Goal: Information Seeking & Learning: Check status

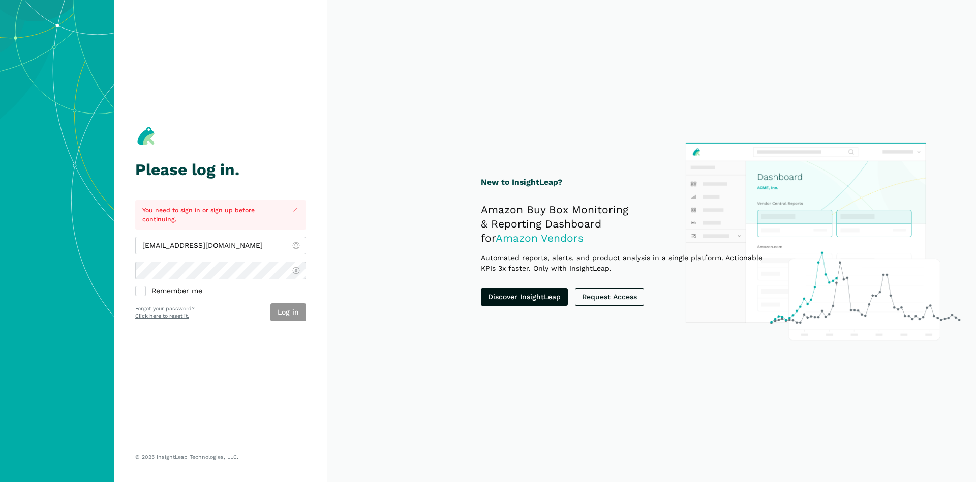
type input "[EMAIL_ADDRESS][DOMAIN_NAME]"
click at [288, 309] on button "Log in" at bounding box center [289, 312] width 36 height 18
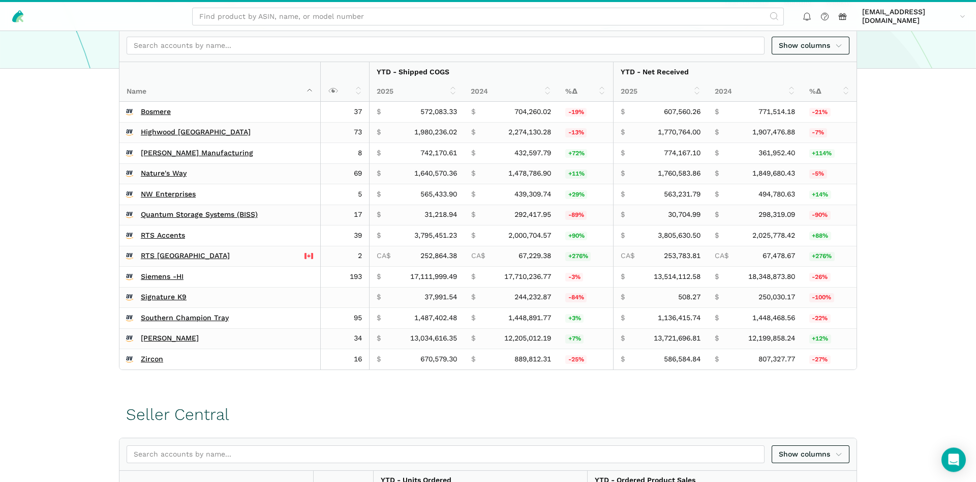
scroll to position [363, 0]
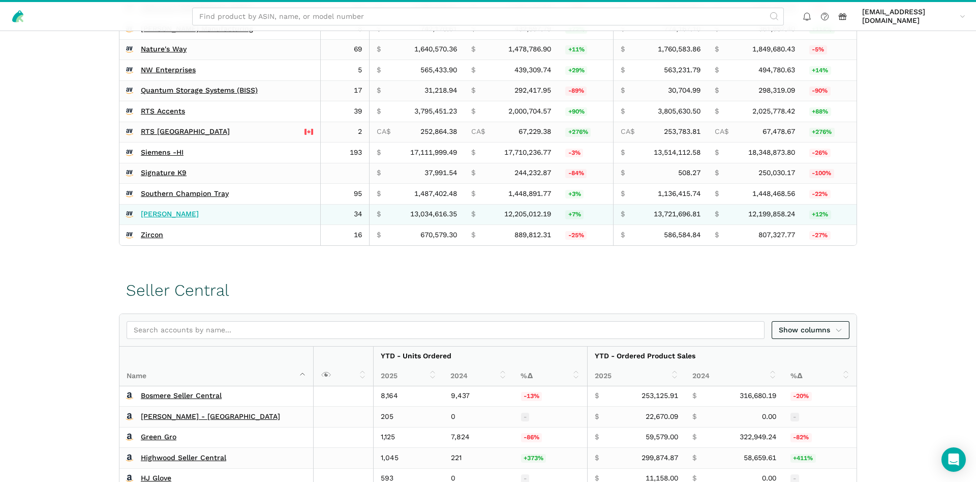
click at [155, 212] on link "Wagner's" at bounding box center [170, 214] width 58 height 9
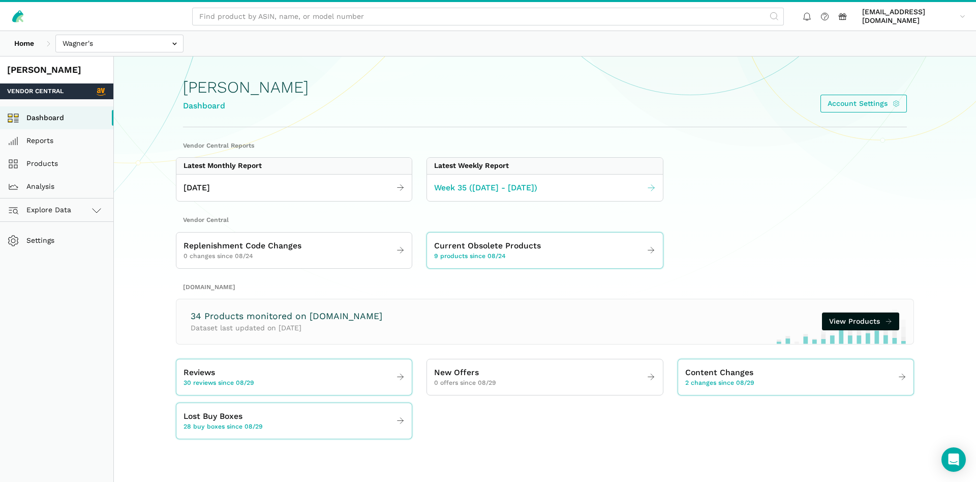
click at [480, 189] on span "Week 35 (08.24 - 08.30.25)" at bounding box center [485, 188] width 103 height 13
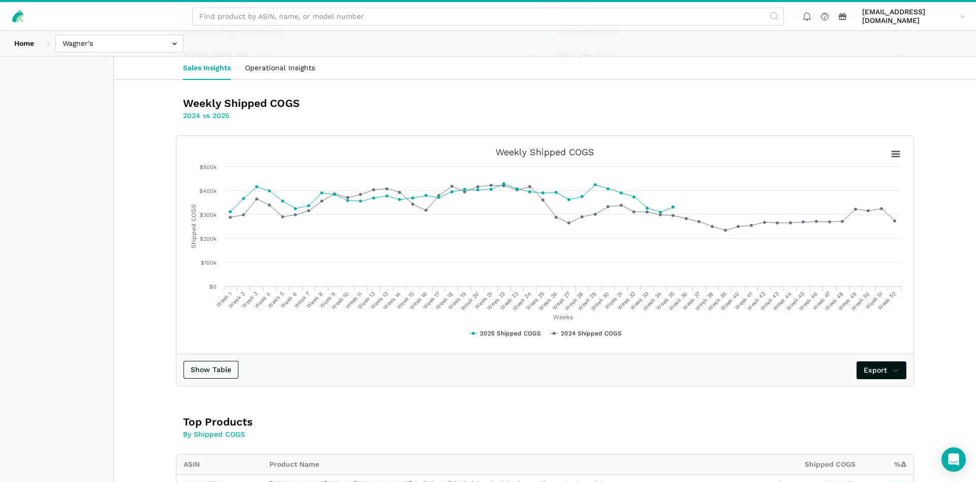
scroll to position [311, 0]
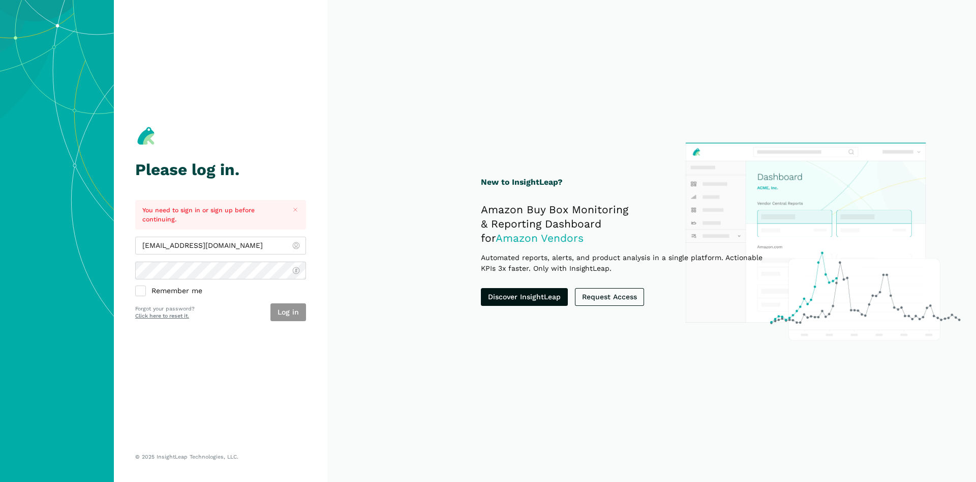
type input "[EMAIL_ADDRESS][DOMAIN_NAME]"
click at [297, 316] on button "Log in" at bounding box center [289, 312] width 36 height 18
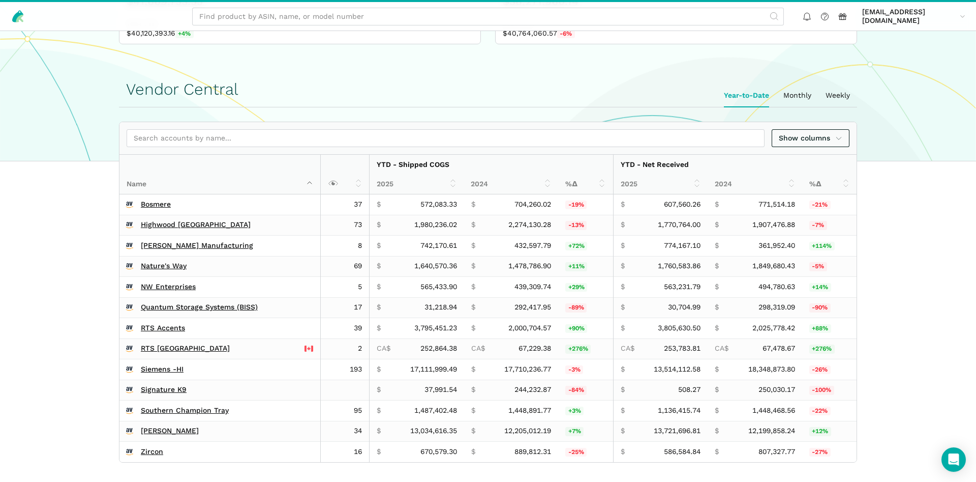
scroll to position [311, 0]
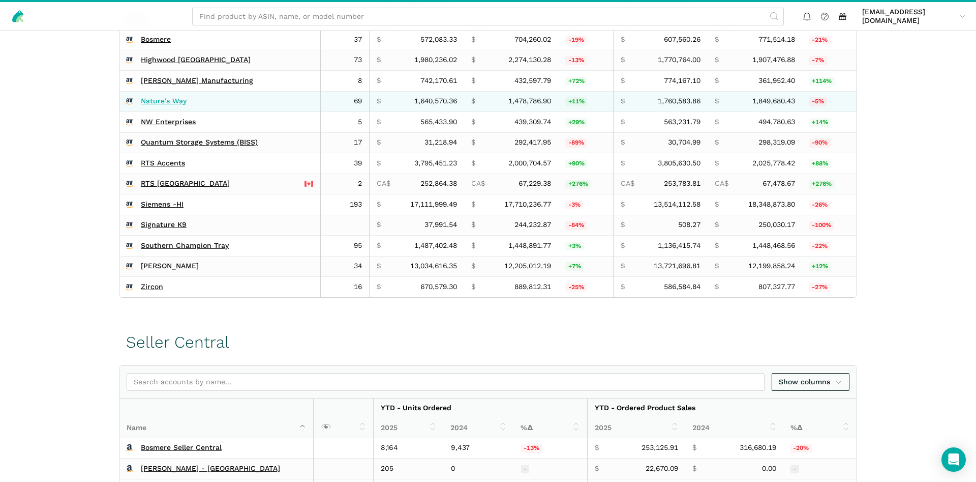
click at [148, 102] on link "Nature's Way" at bounding box center [164, 101] width 46 height 9
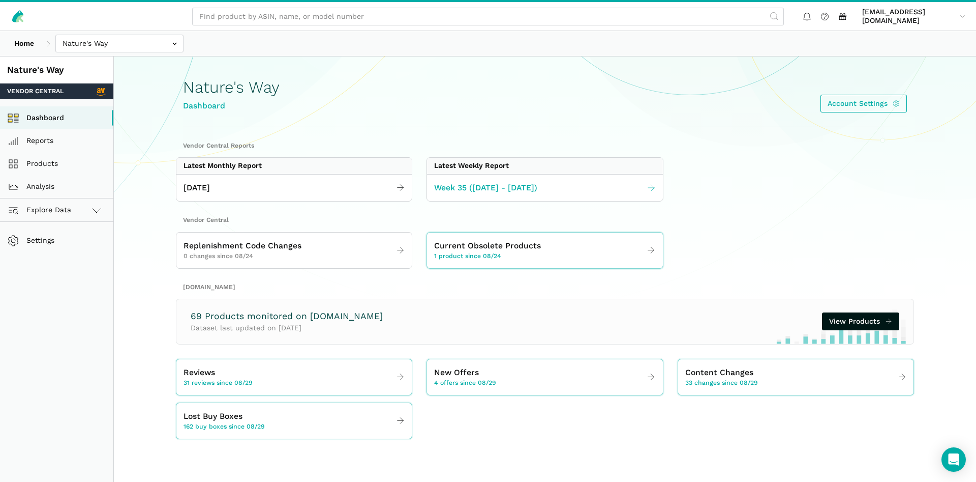
click at [509, 187] on span "Week 35 ([DATE] - [DATE])" at bounding box center [485, 188] width 103 height 13
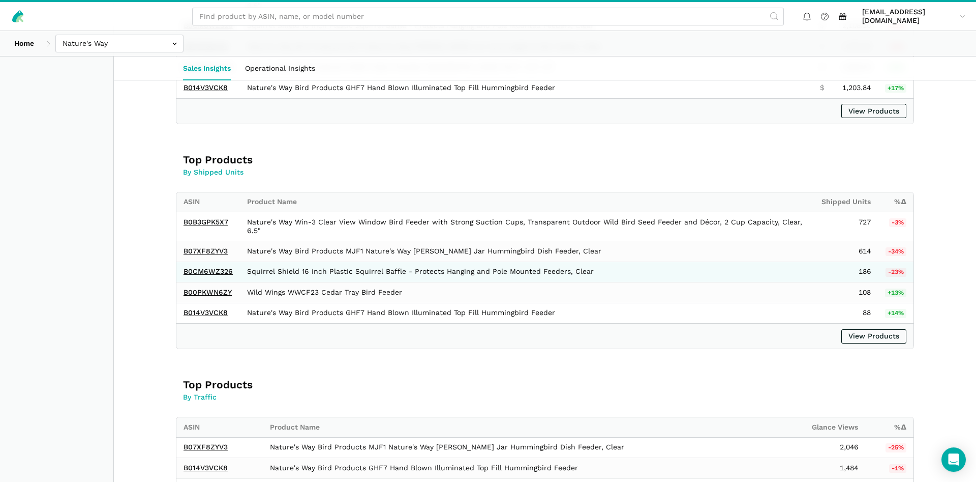
scroll to position [778, 0]
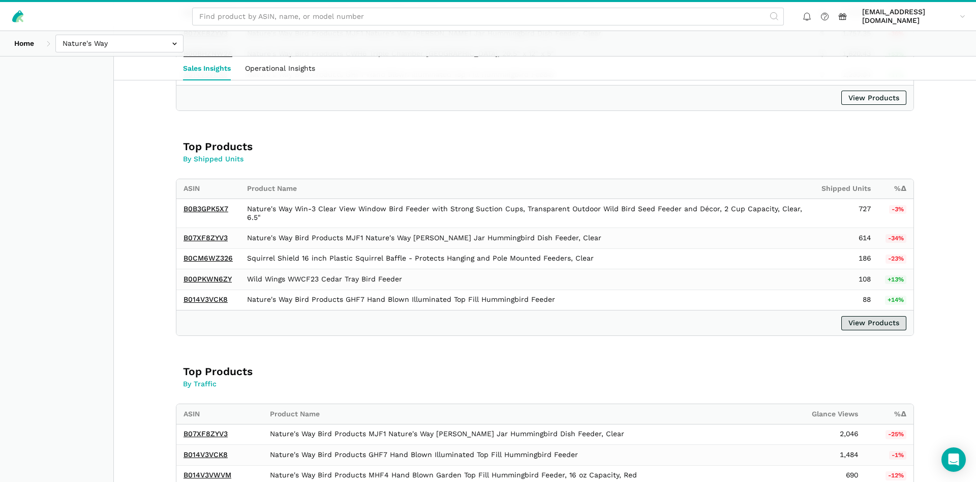
click at [865, 320] on link "View Products" at bounding box center [874, 323] width 65 height 14
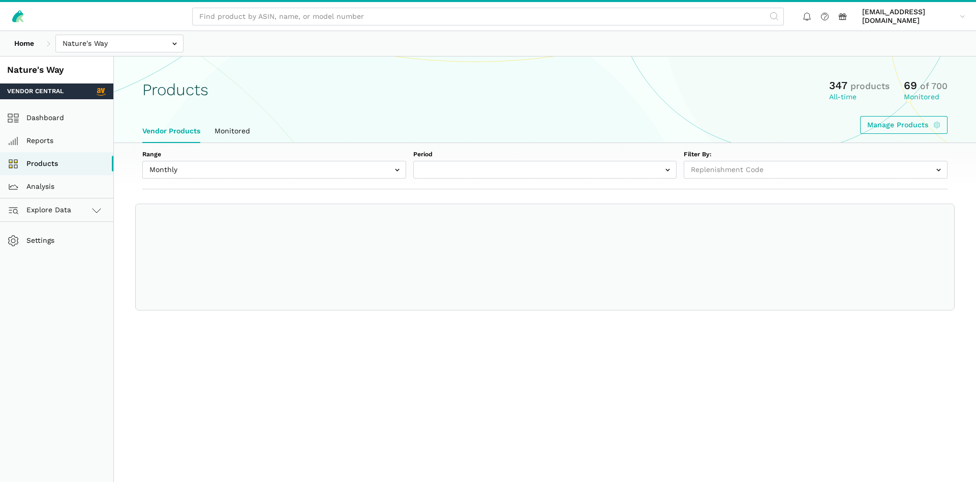
select select
select select "Monthly|2025-08-01"
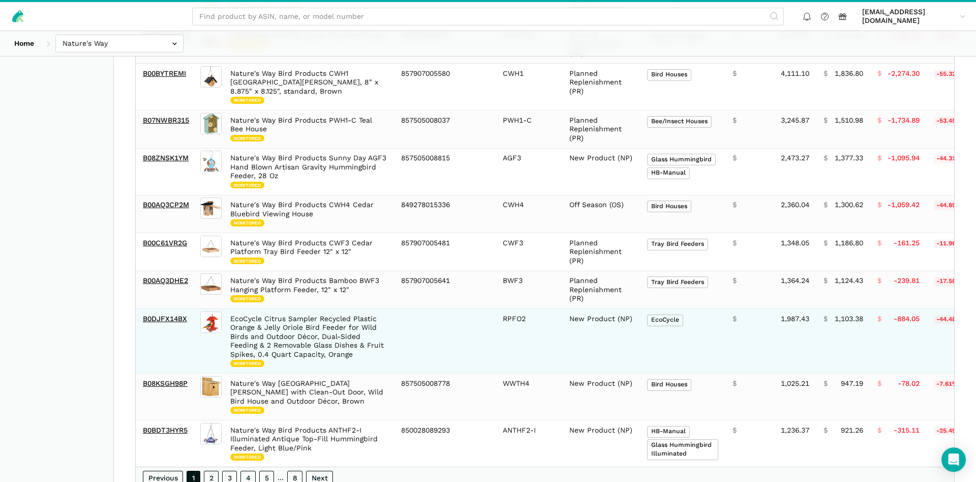
scroll to position [1013, 0]
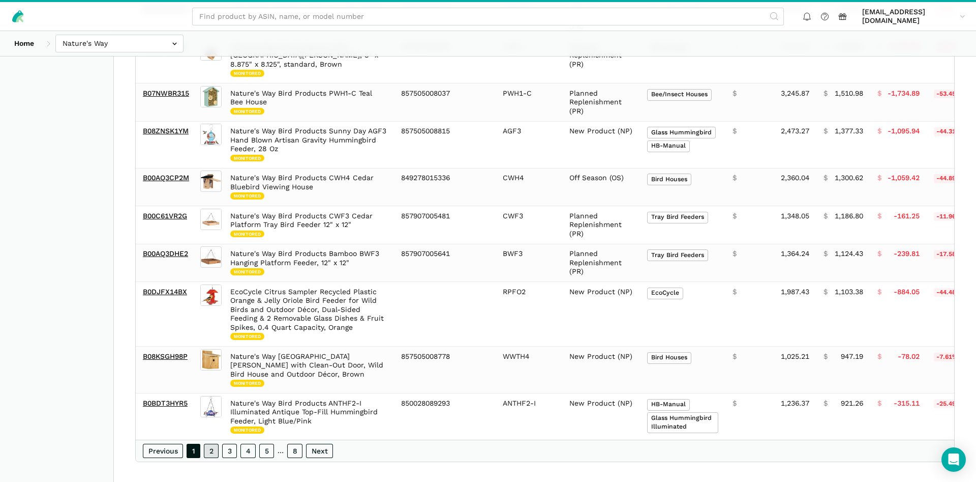
click at [215, 443] on link "2" at bounding box center [211, 450] width 15 height 14
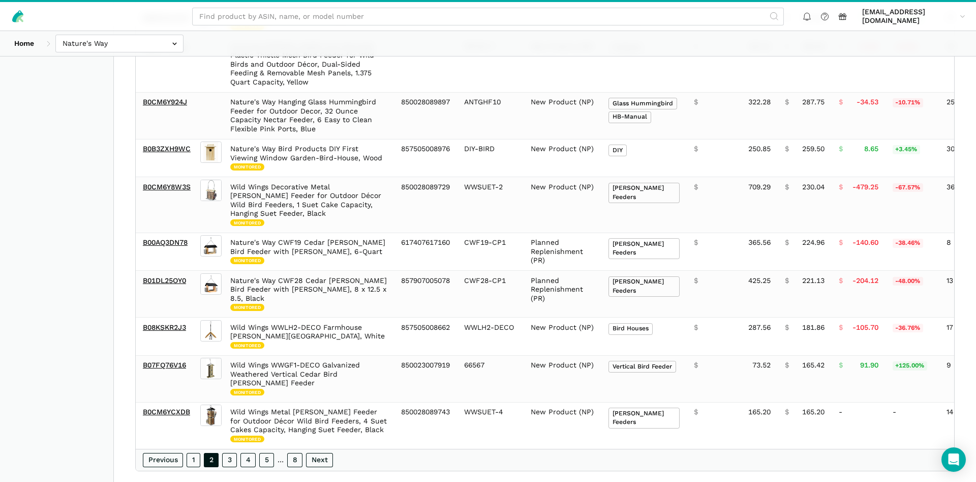
click at [226, 451] on div "Previous 1 2 3 4 5 … 8 Next" at bounding box center [545, 459] width 819 height 22
click at [228, 453] on link "3" at bounding box center [229, 460] width 15 height 14
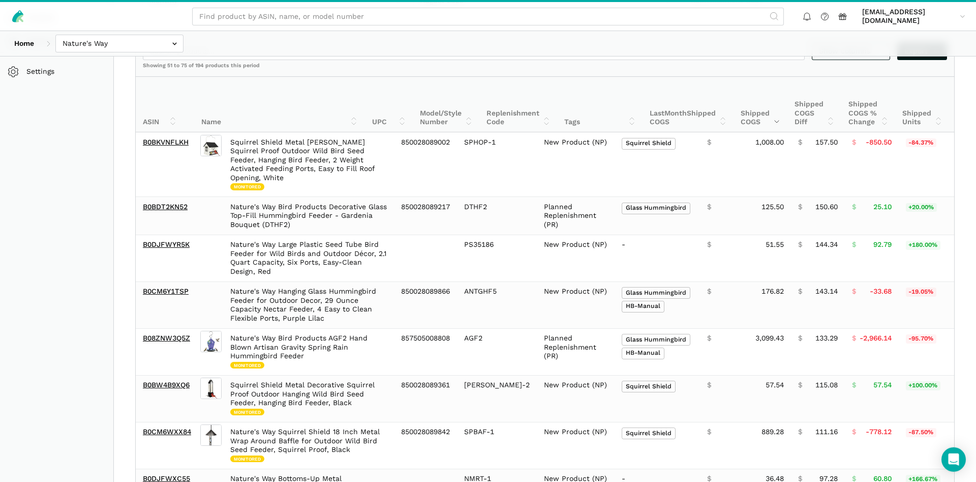
scroll to position [147, 0]
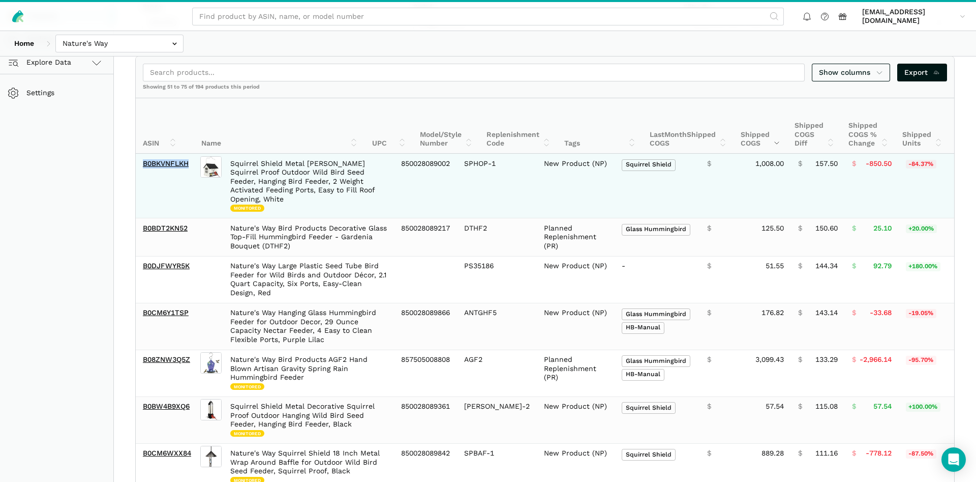
drag, startPoint x: 191, startPoint y: 163, endPoint x: 140, endPoint y: 167, distance: 51.5
click at [140, 167] on td "B0BKVNFLKH" at bounding box center [167, 186] width 63 height 65
copy link "B0BKVNFLKH"
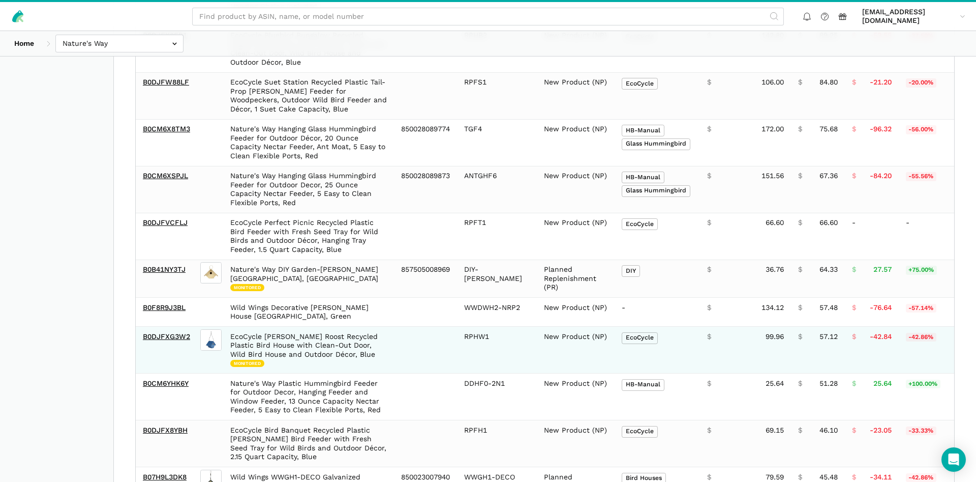
scroll to position [977, 0]
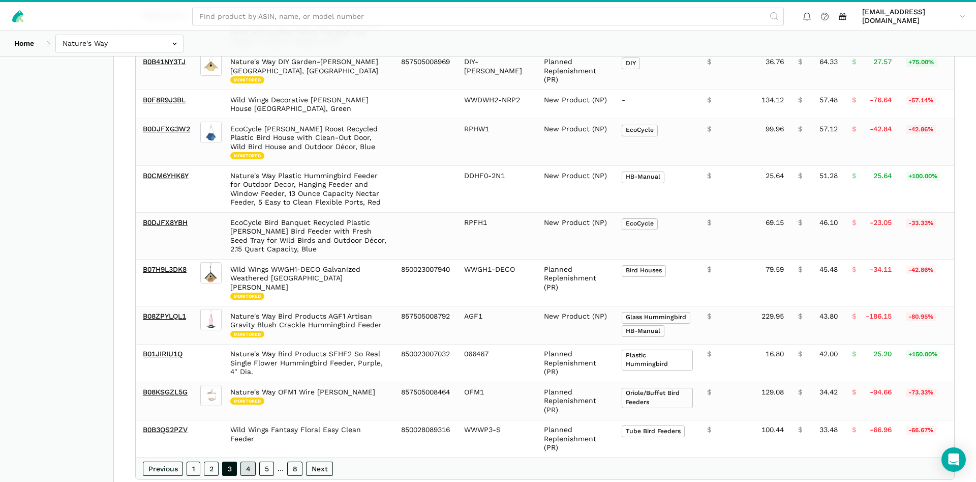
click at [252, 461] on link "4" at bounding box center [248, 468] width 15 height 14
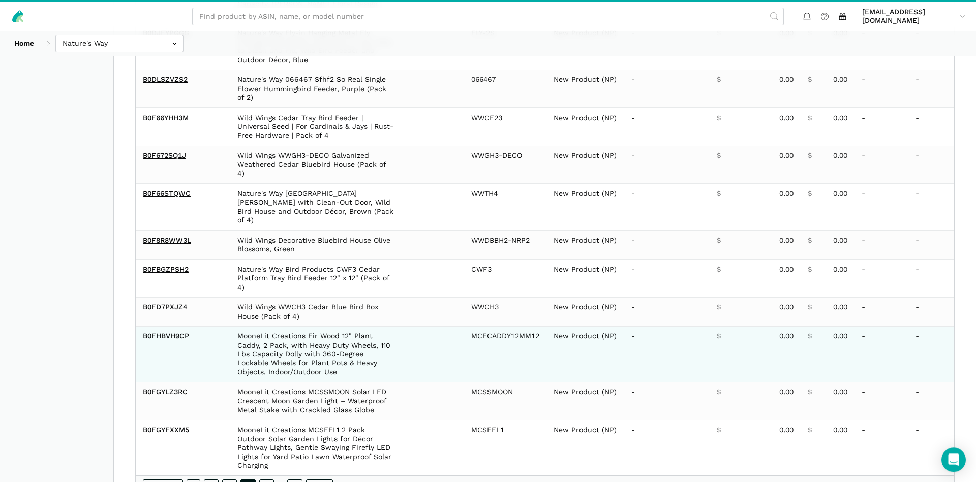
scroll to position [915, 0]
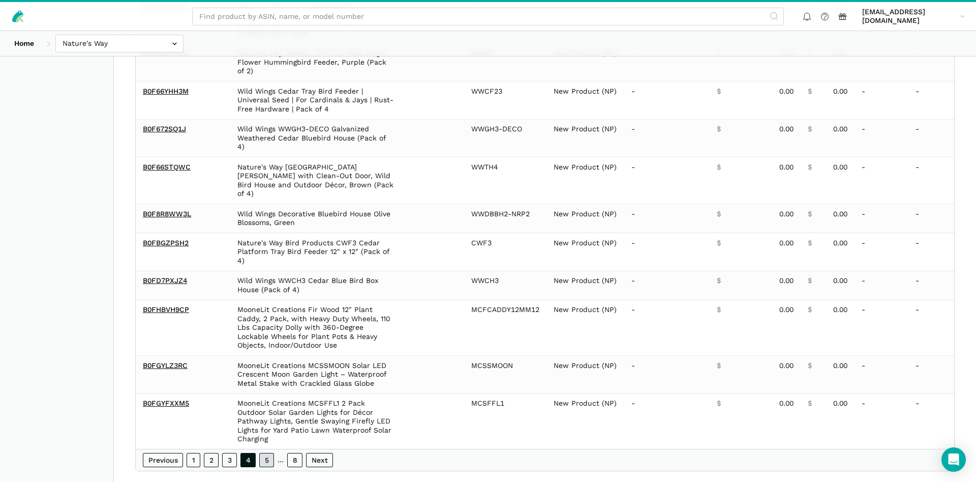
click at [263, 453] on link "5" at bounding box center [266, 460] width 15 height 14
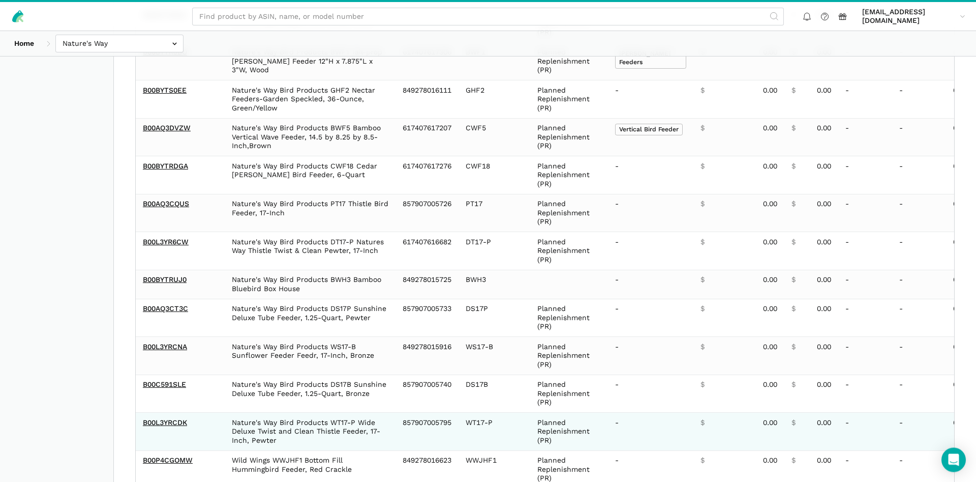
scroll to position [882, 0]
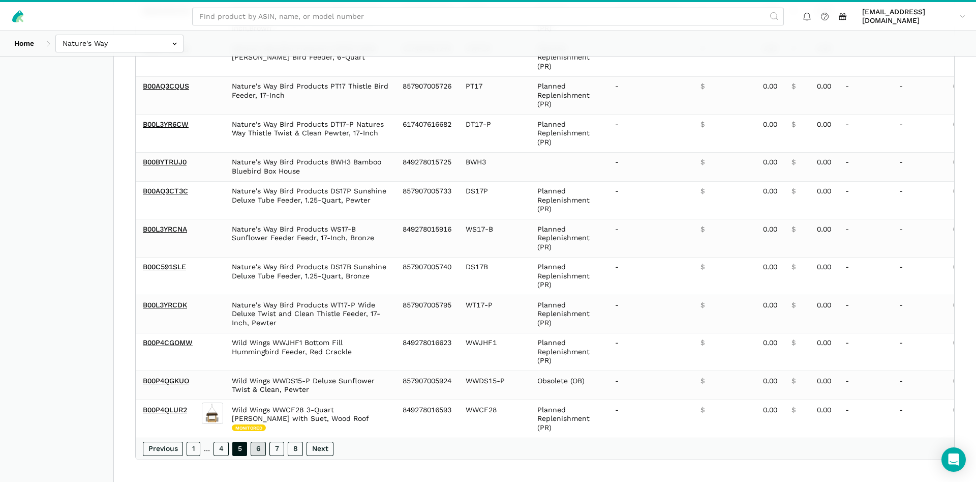
click at [260, 451] on link "6" at bounding box center [258, 448] width 15 height 14
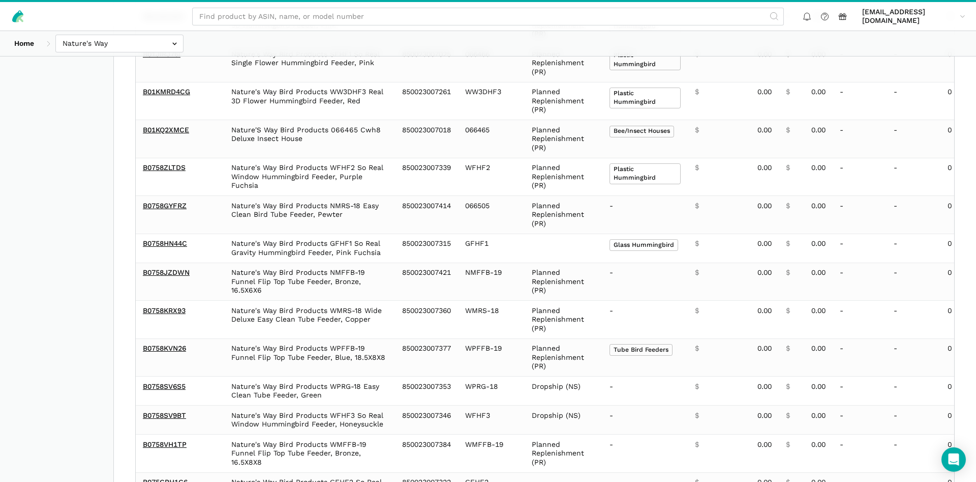
scroll to position [790, 0]
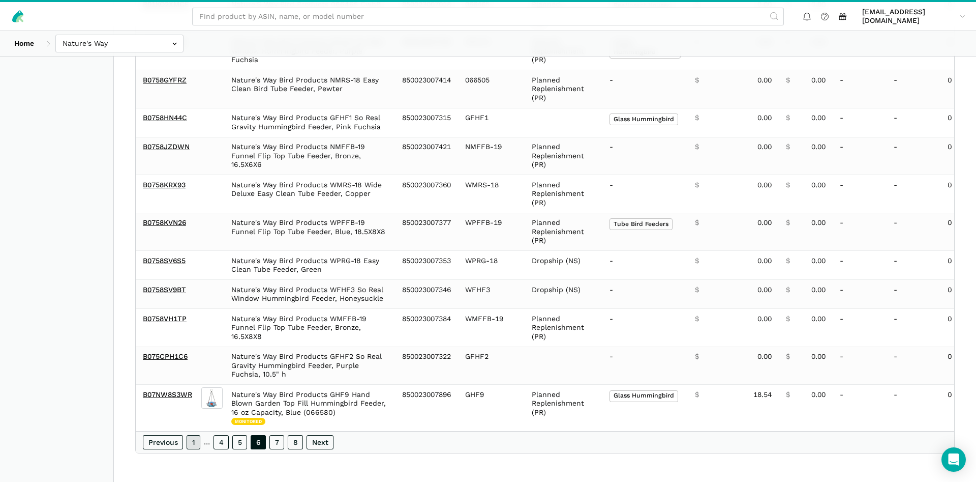
click at [192, 438] on link "1" at bounding box center [194, 442] width 14 height 14
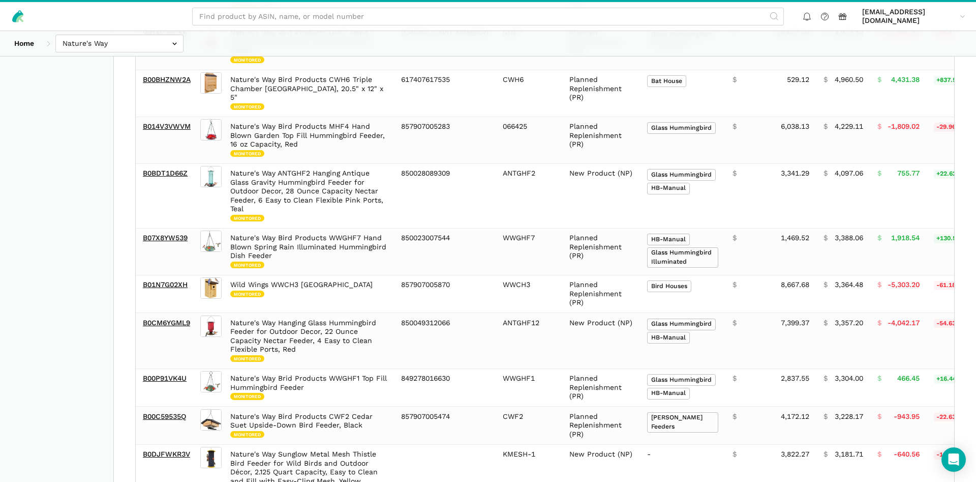
scroll to position [116, 0]
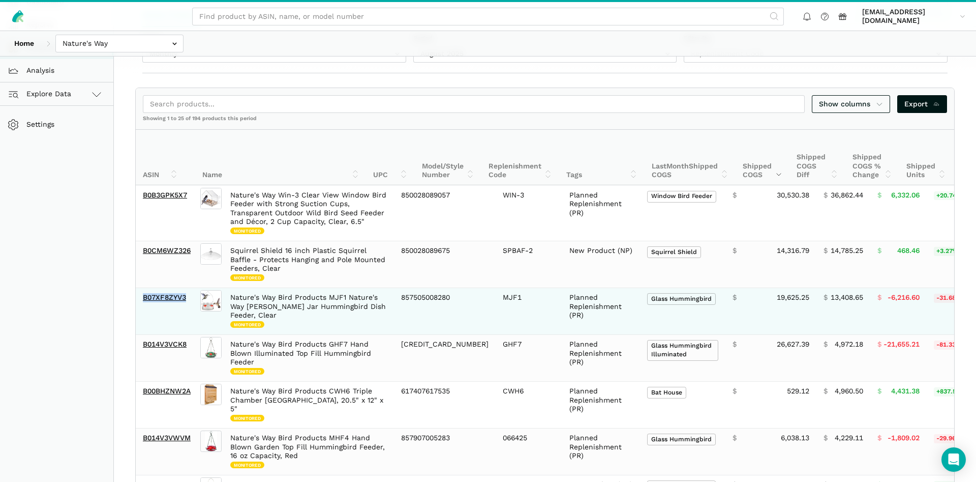
drag, startPoint x: 190, startPoint y: 296, endPoint x: 139, endPoint y: 298, distance: 50.9
click at [139, 298] on td "B07XF8ZYV3" at bounding box center [167, 310] width 63 height 47
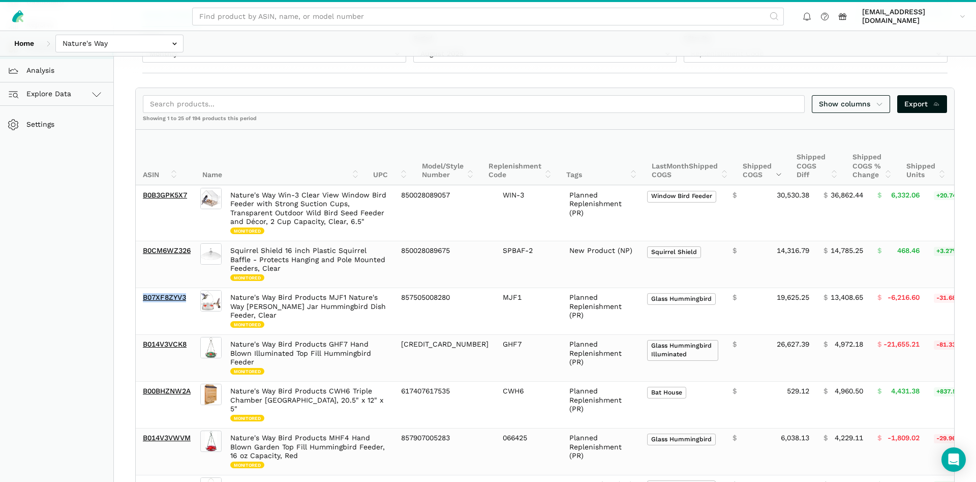
copy link "B07XF8ZYV3"
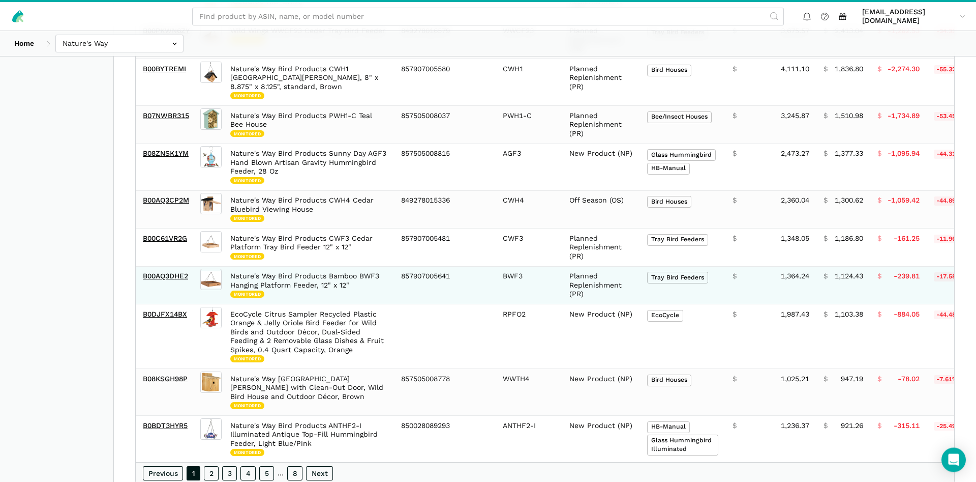
scroll to position [1013, 0]
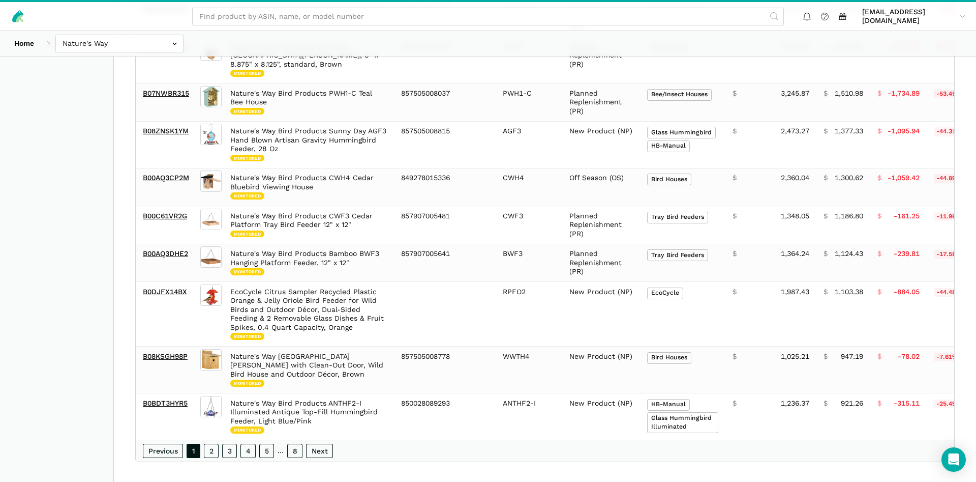
click at [213, 439] on div "Previous 1 2 3 4 5 … 8 Next" at bounding box center [545, 450] width 819 height 22
click at [212, 443] on link "2" at bounding box center [211, 450] width 15 height 14
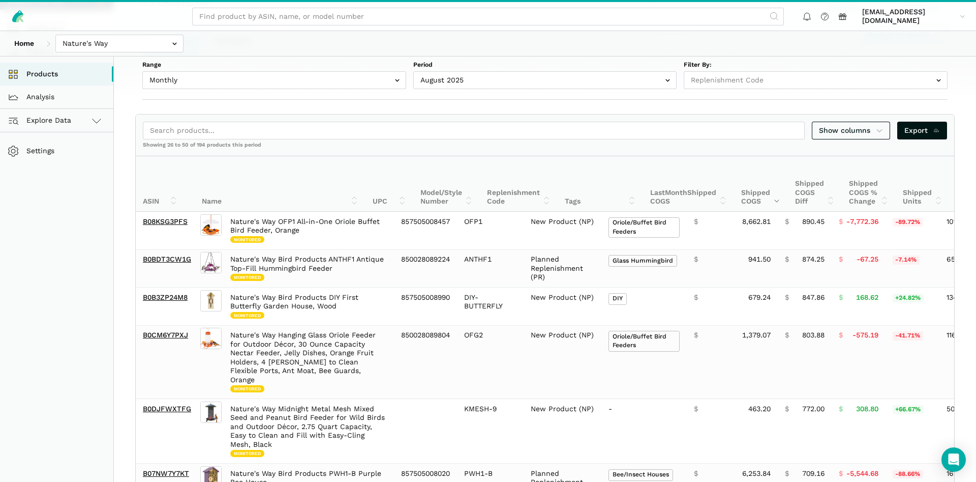
scroll to position [79, 0]
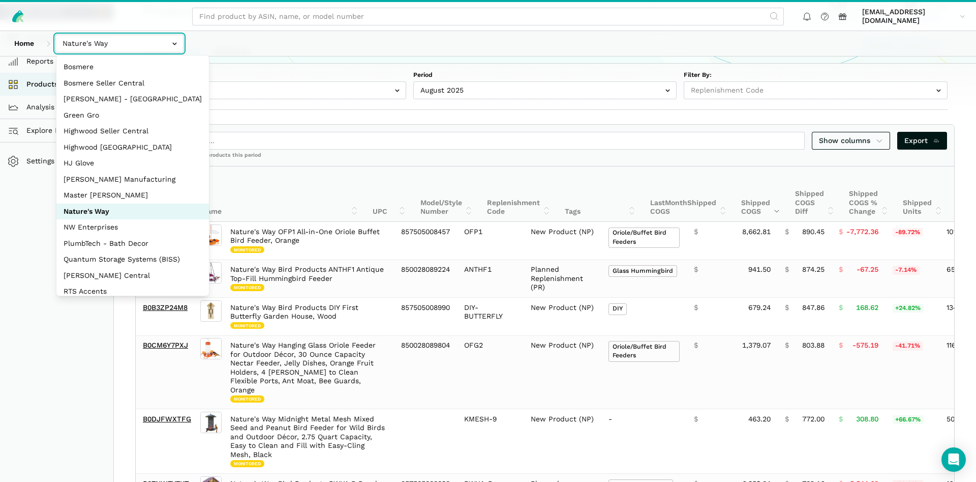
click at [140, 44] on input "text" at bounding box center [119, 44] width 128 height 18
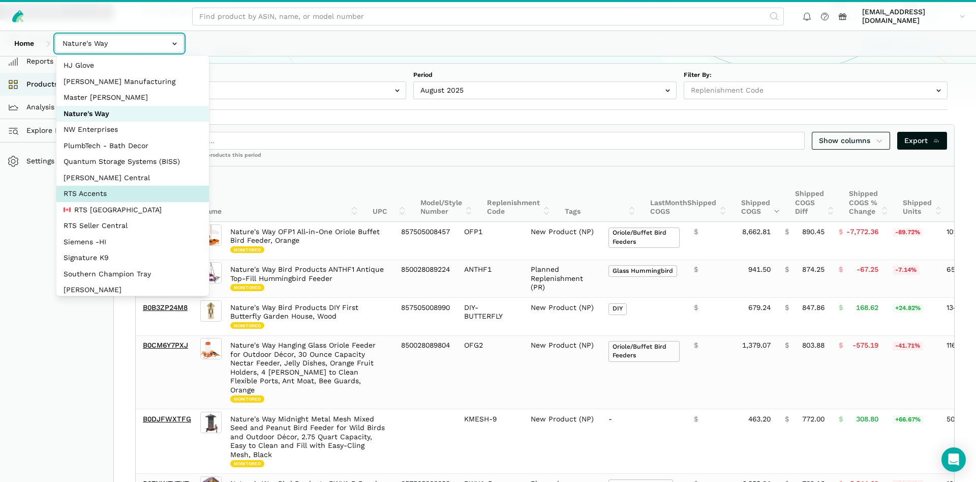
select select "DPHNLGULfjdmZCda3GrCfans"
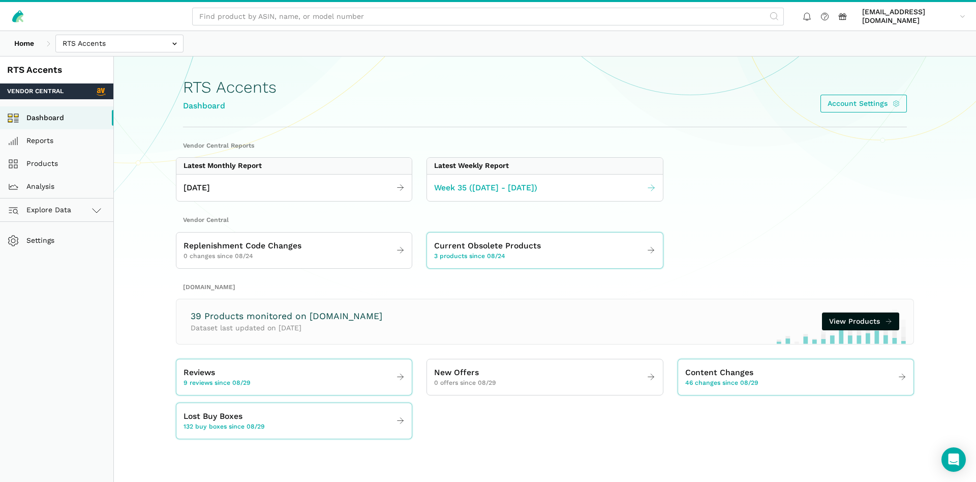
click at [465, 188] on span "Week 35 ([DATE] - [DATE])" at bounding box center [485, 188] width 103 height 13
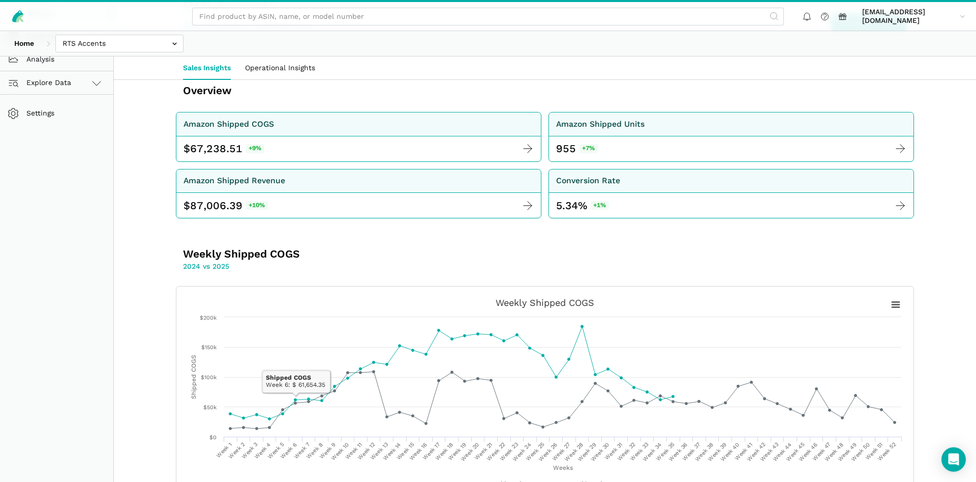
scroll to position [104, 0]
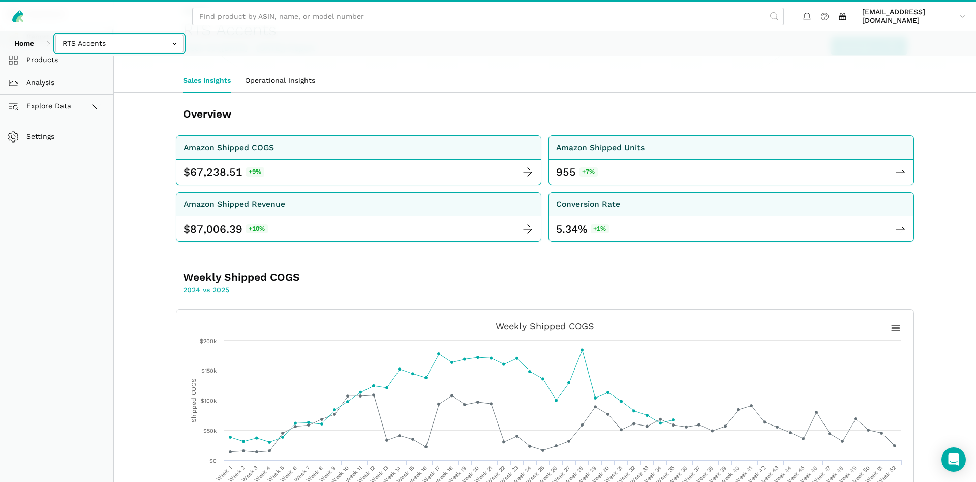
click at [129, 50] on input "text" at bounding box center [119, 44] width 128 height 18
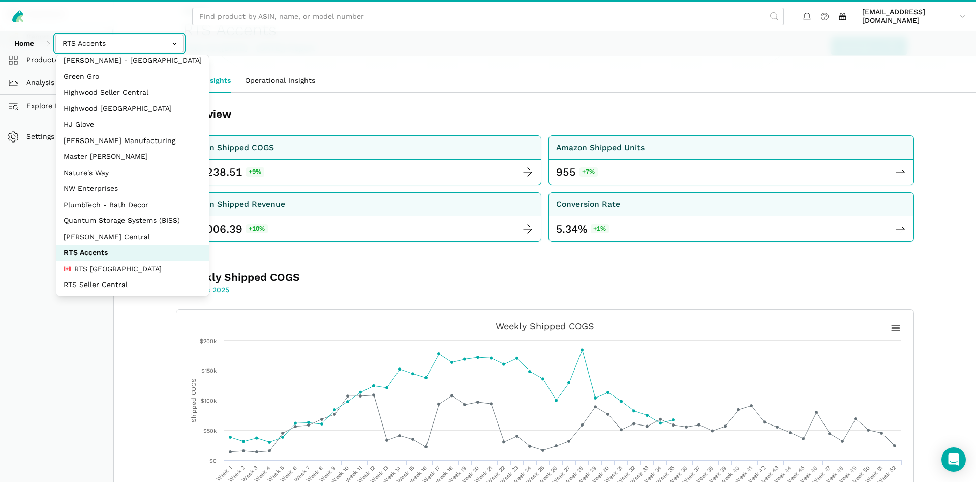
scroll to position [98, 0]
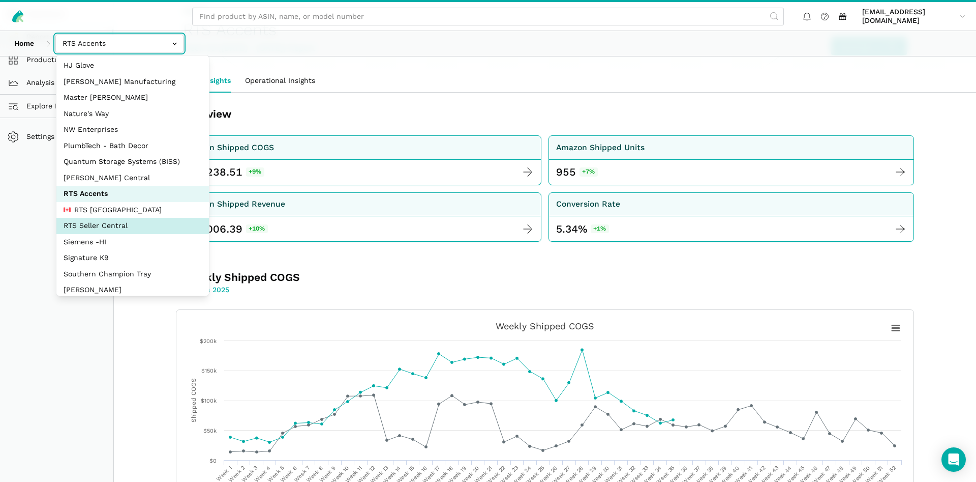
select select "DYdfgEtk9xdbXk9WgFd319bF"
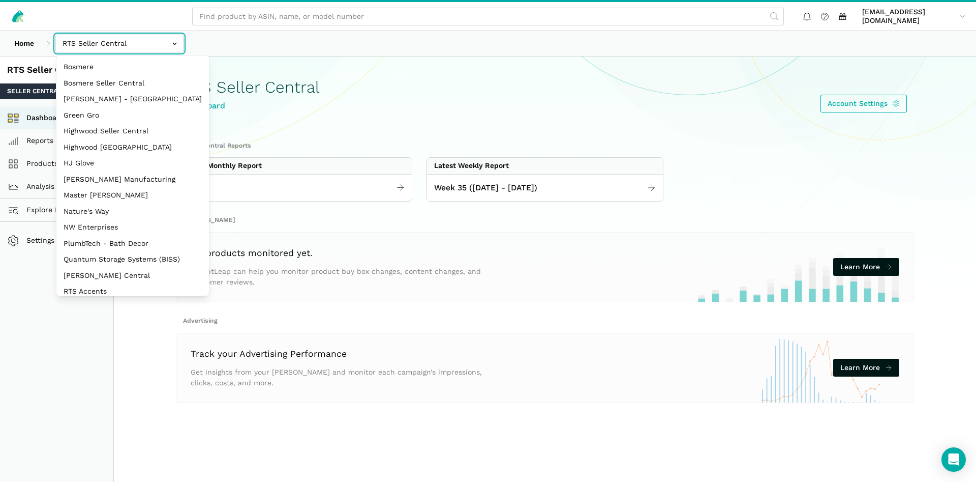
click at [105, 39] on input "text" at bounding box center [119, 44] width 128 height 18
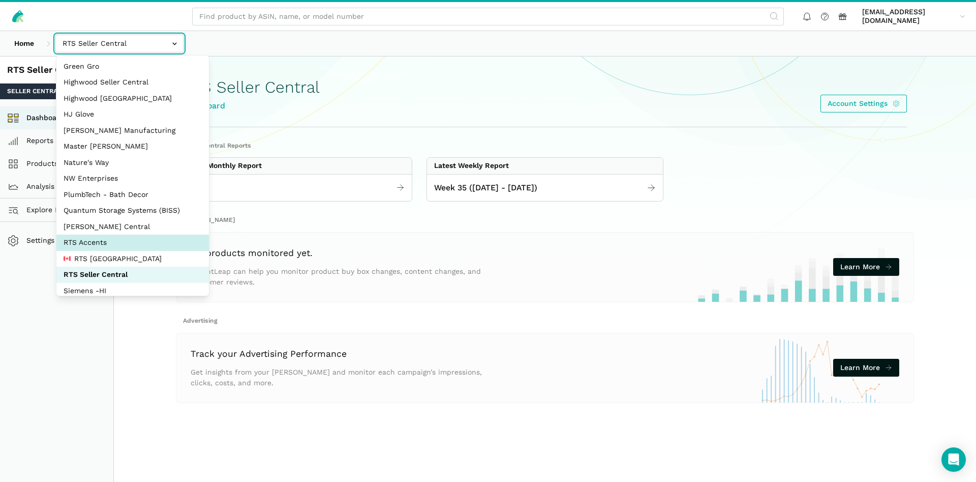
select select "DPHNLGULfjdmZCda3GrCfans"
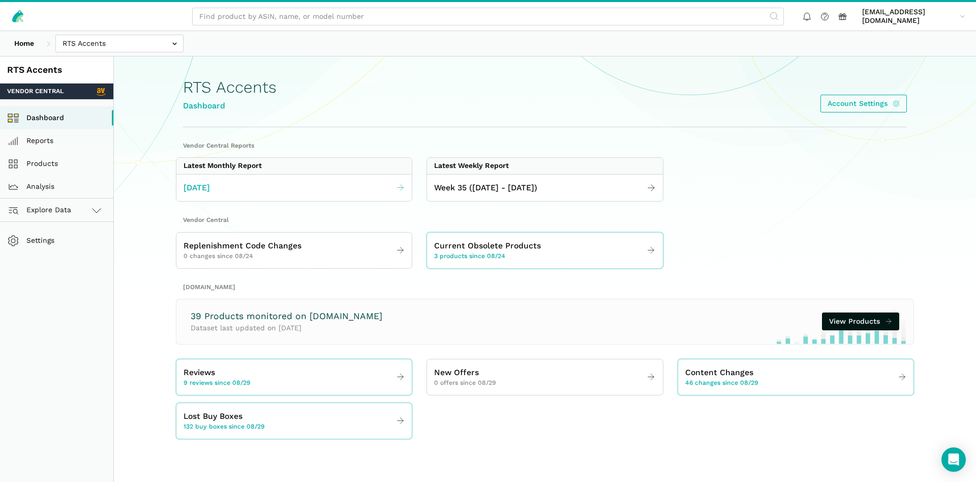
click at [324, 187] on link "[DATE]" at bounding box center [293, 188] width 235 height 20
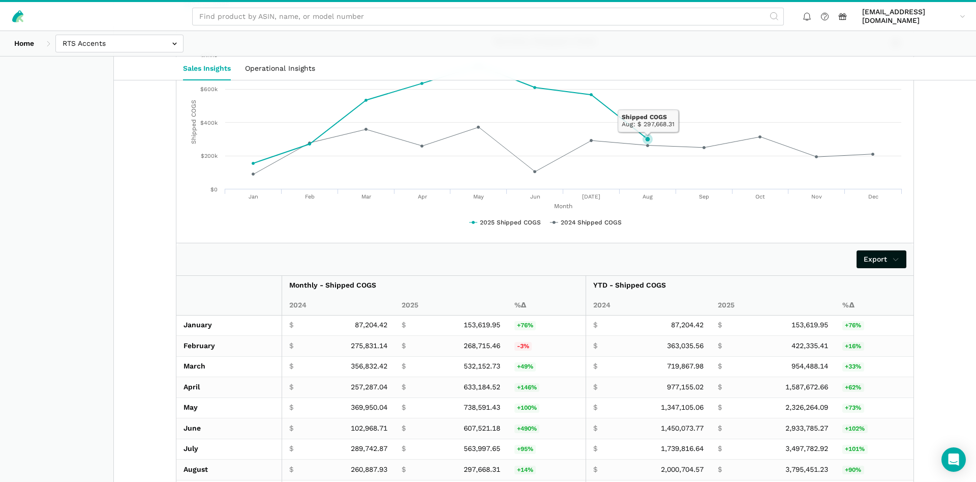
scroll to position [1504, 0]
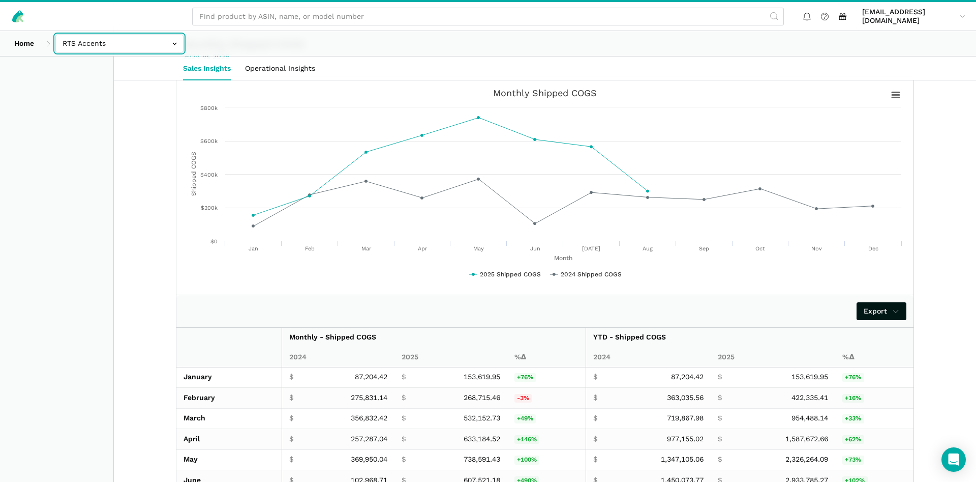
click at [137, 47] on input "text" at bounding box center [119, 44] width 128 height 18
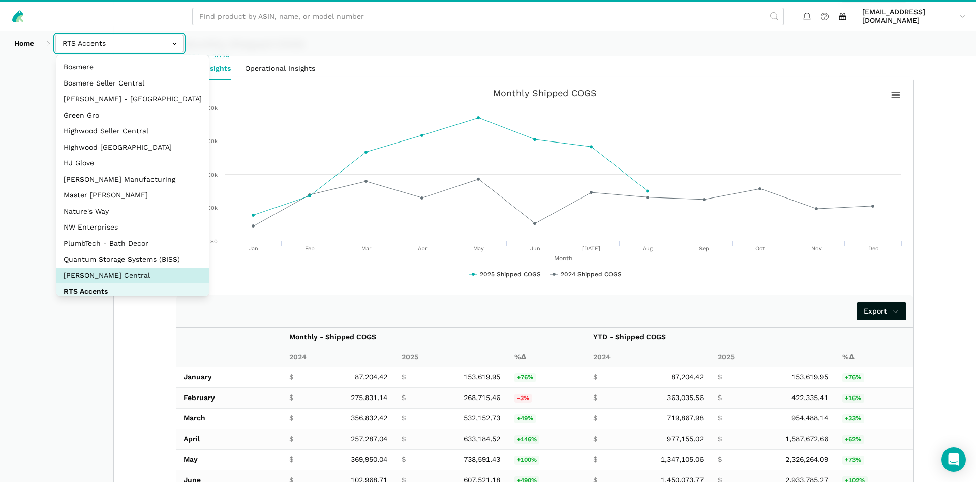
select select "nv4Jjd1hiQvmk2opsm2N4wMg"
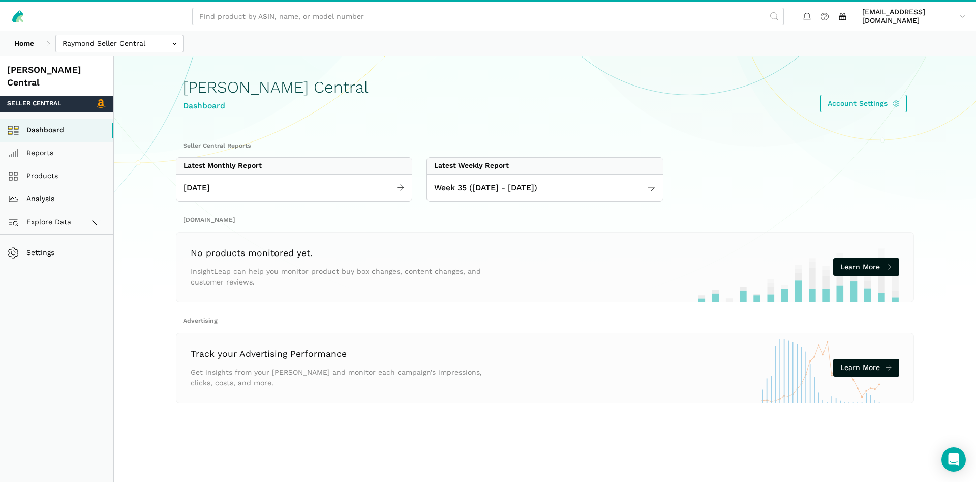
click at [469, 176] on div "Week 35 ([DATE] - [DATE])" at bounding box center [544, 187] width 235 height 27
click at [281, 196] on link "[DATE]" at bounding box center [293, 188] width 235 height 20
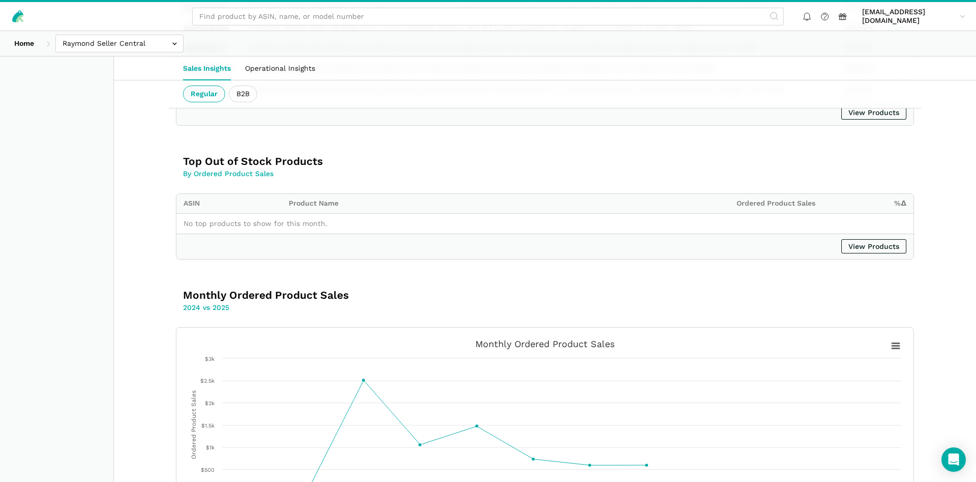
scroll to position [1632, 0]
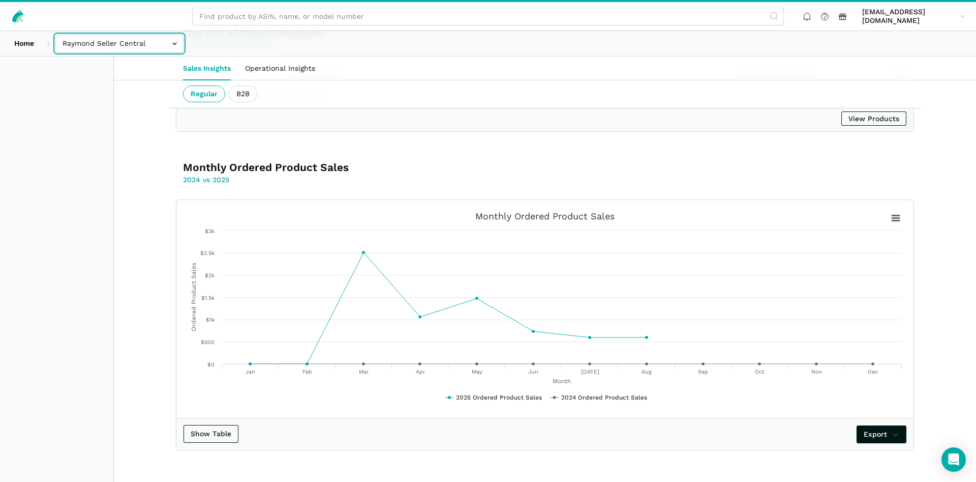
click at [126, 39] on input "text" at bounding box center [119, 44] width 128 height 18
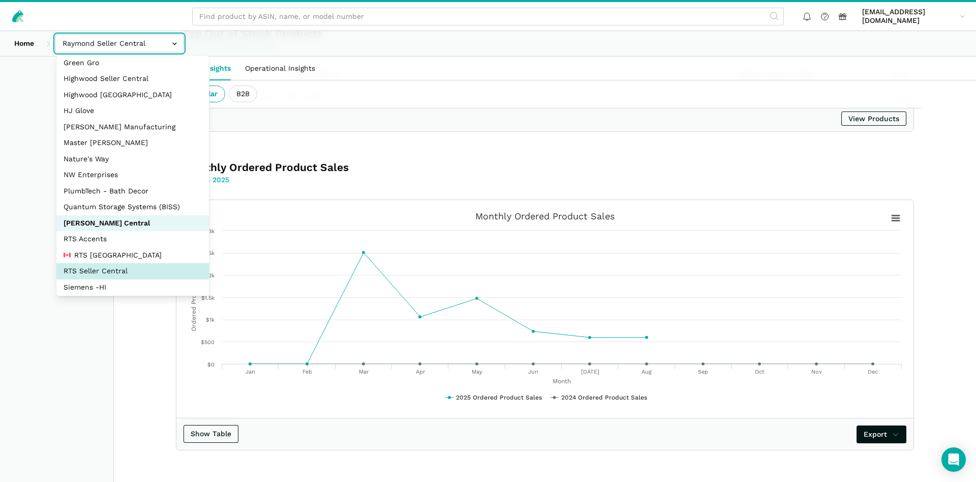
scroll to position [98, 0]
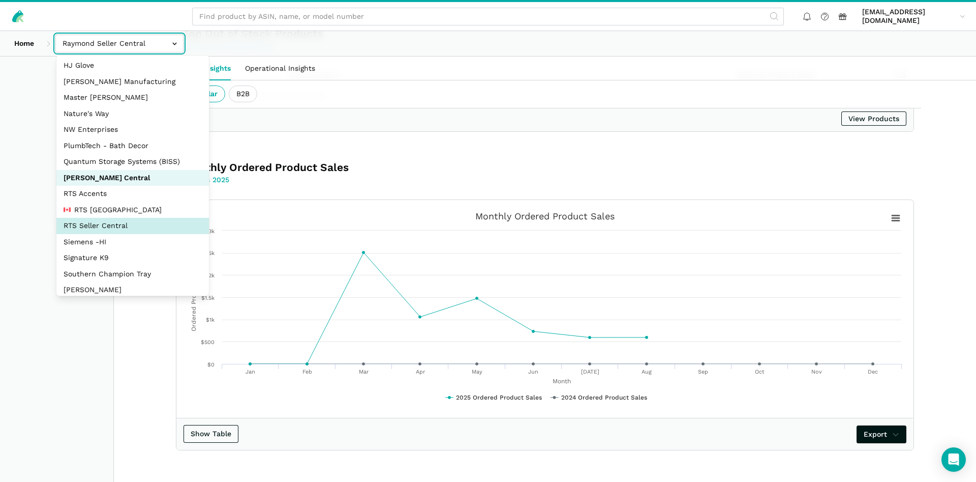
select select "DYdfgEtk9xdbXk9WgFd319bF"
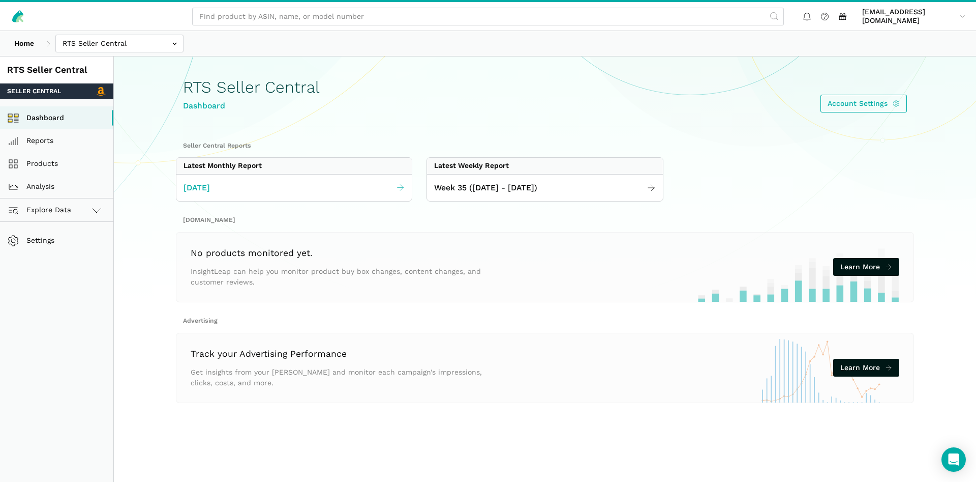
click at [351, 189] on link "[DATE]" at bounding box center [293, 188] width 235 height 20
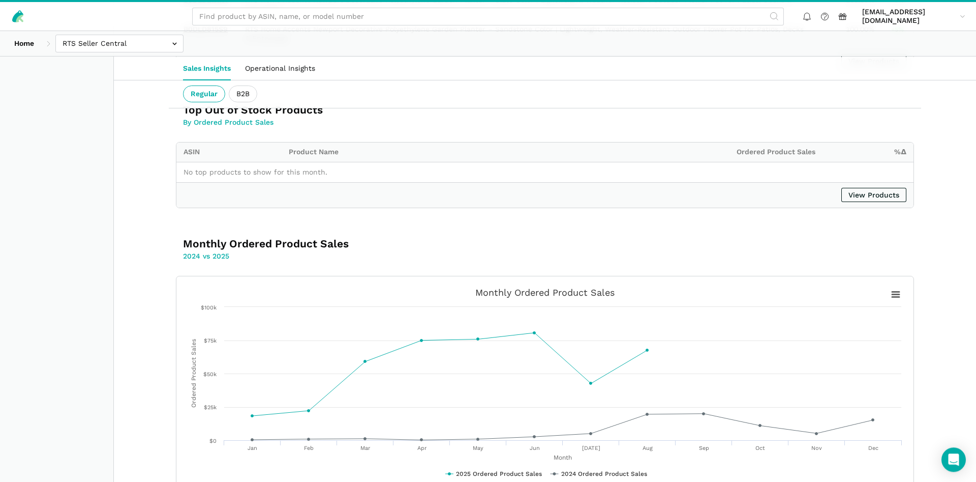
scroll to position [1674, 0]
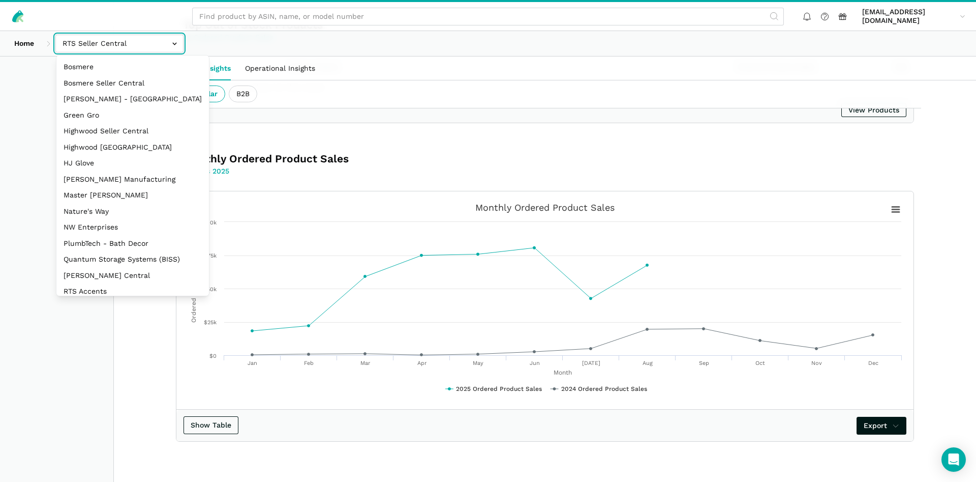
click at [114, 49] on input "text" at bounding box center [119, 44] width 128 height 18
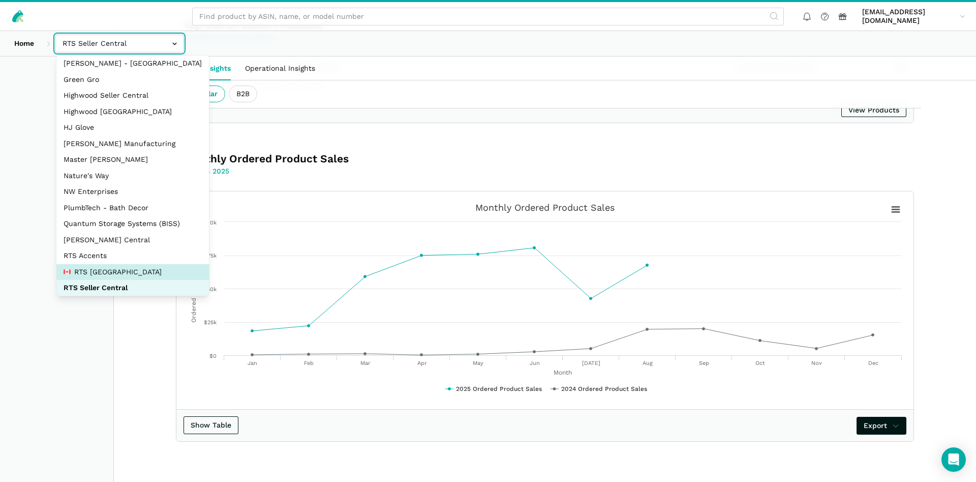
scroll to position [49, 0]
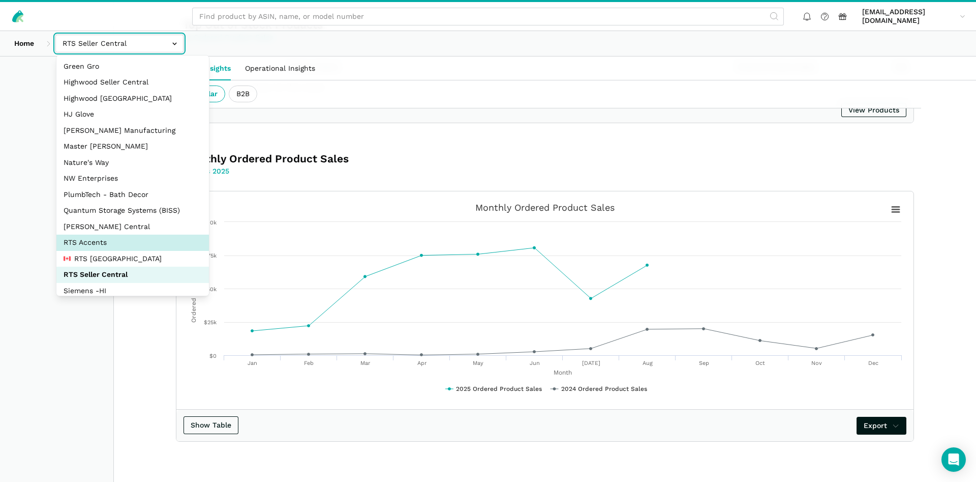
select select "DPHNLGULfjdmZCda3GrCfans"
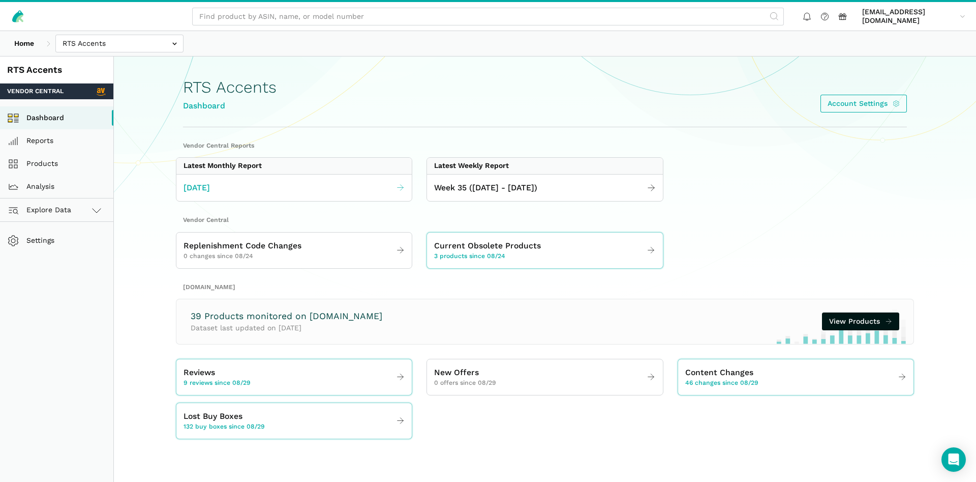
click at [302, 193] on link "[DATE]" at bounding box center [293, 188] width 235 height 20
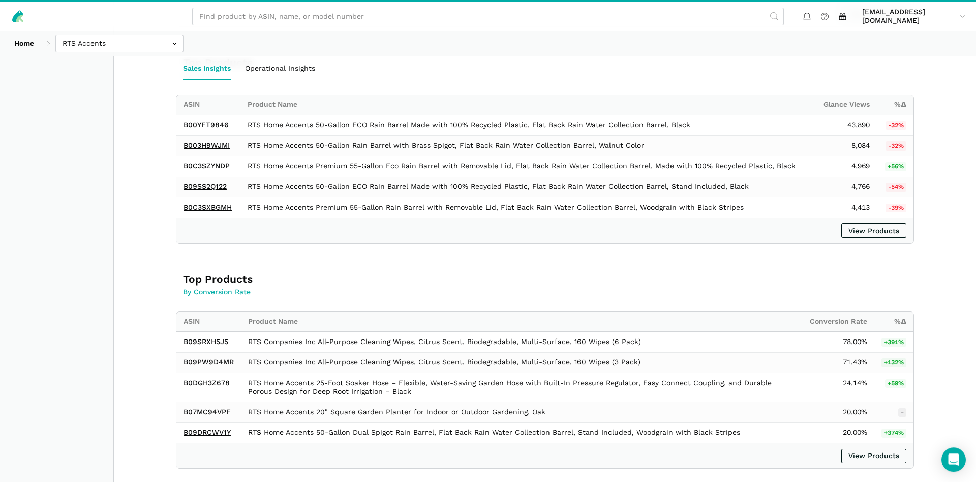
scroll to position [778, 0]
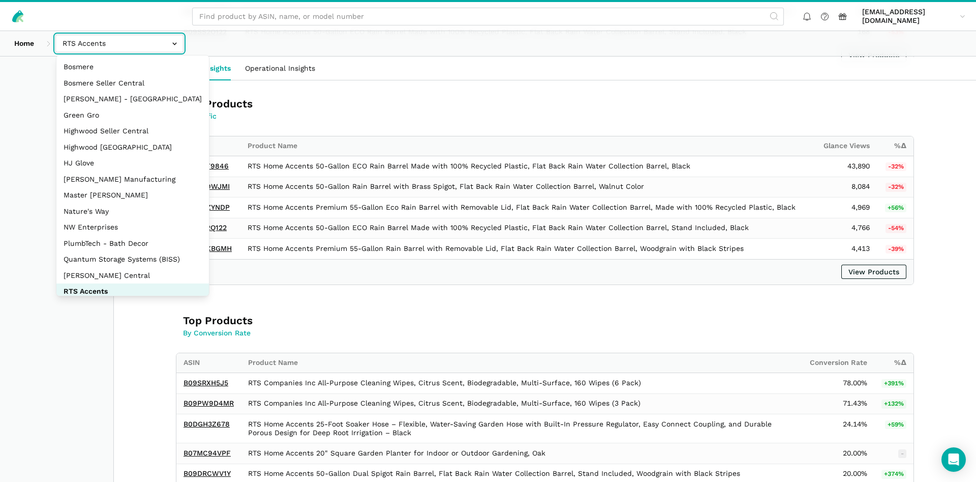
click at [147, 48] on input "text" at bounding box center [119, 44] width 128 height 18
select select "nv4Jjd1hiQvmk2opsm2N4wMg"
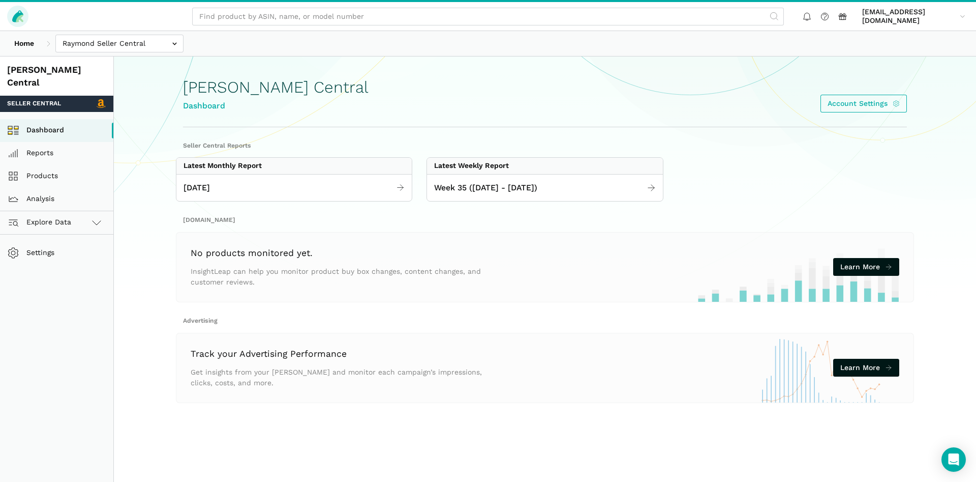
click at [22, 18] on icon at bounding box center [18, 16] width 14 height 14
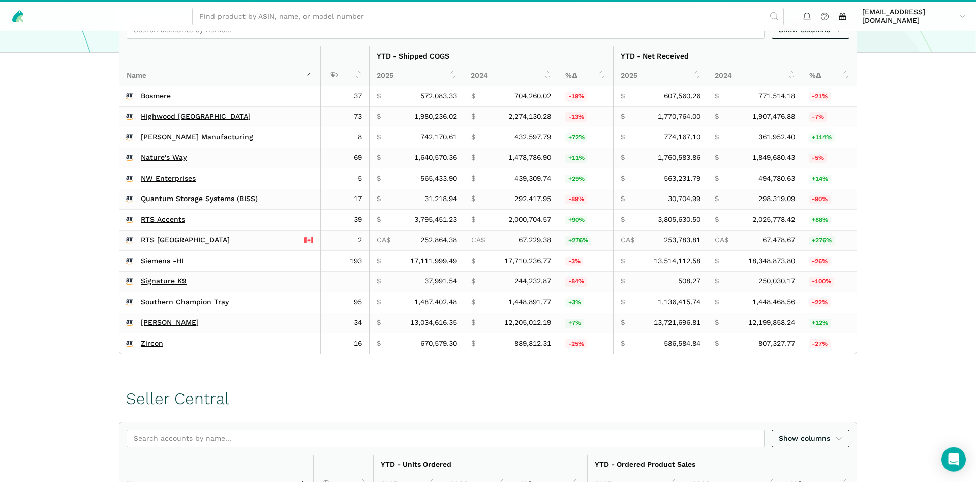
scroll to position [244, 0]
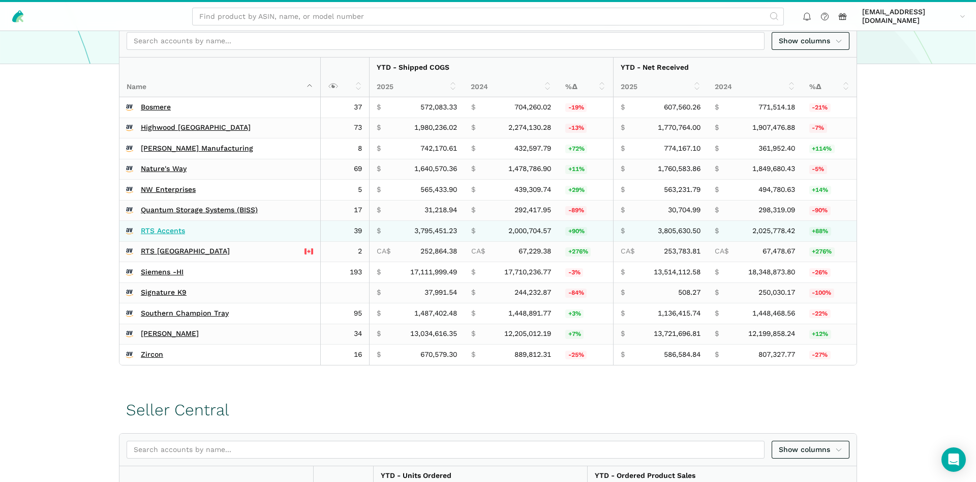
click at [170, 229] on link "RTS Accents" at bounding box center [163, 230] width 44 height 9
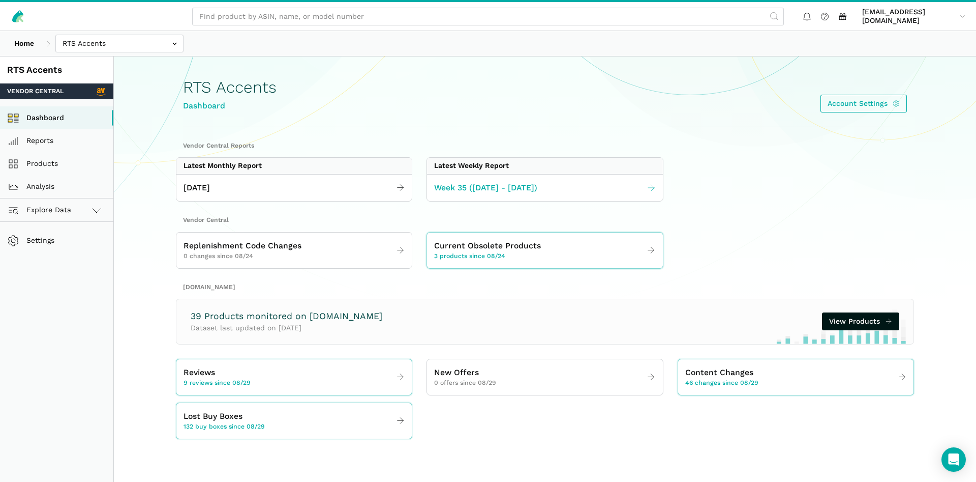
click at [474, 188] on span "Week 35 (08.24 - 08.30.25)" at bounding box center [485, 188] width 103 height 13
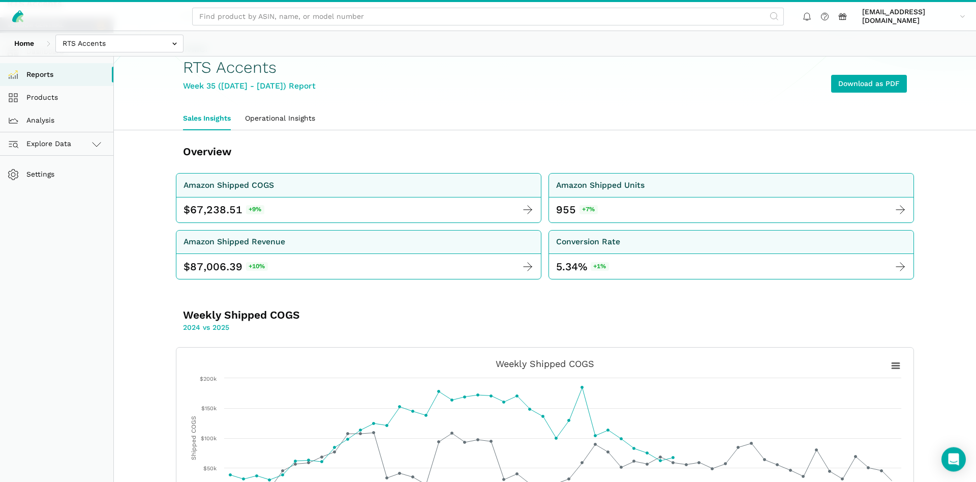
scroll to position [104, 0]
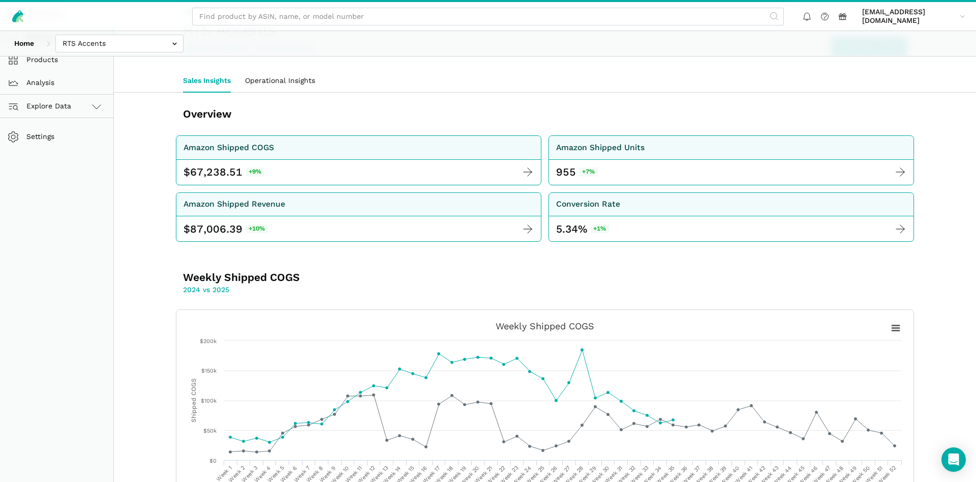
click at [113, 31] on div "Home [GEOGRAPHIC_DATA] [GEOGRAPHIC_DATA] [PERSON_NAME] - [GEOGRAPHIC_DATA] Gree…" at bounding box center [488, 43] width 976 height 25
click at [113, 43] on input "text" at bounding box center [119, 44] width 128 height 18
click at [483, 88] on ul "Sales Insights Operational Insights" at bounding box center [545, 80] width 738 height 23
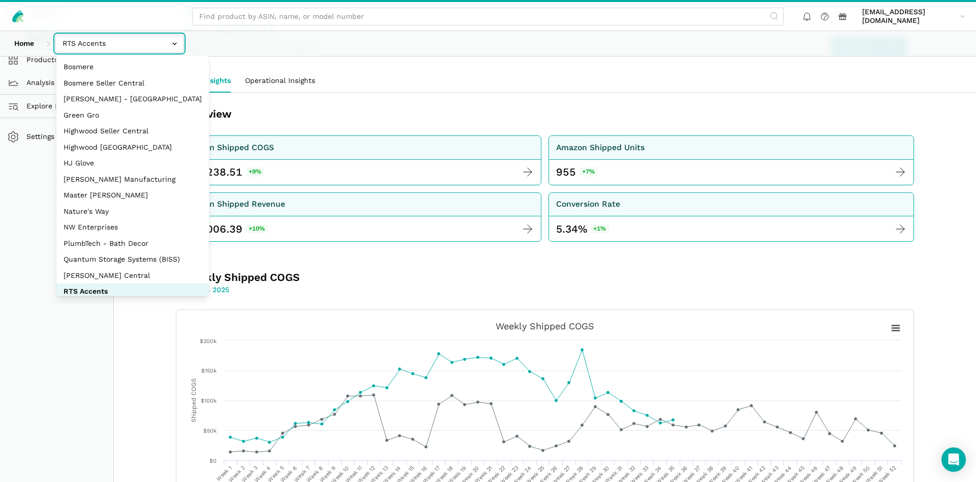
click at [135, 43] on input "text" at bounding box center [119, 44] width 128 height 18
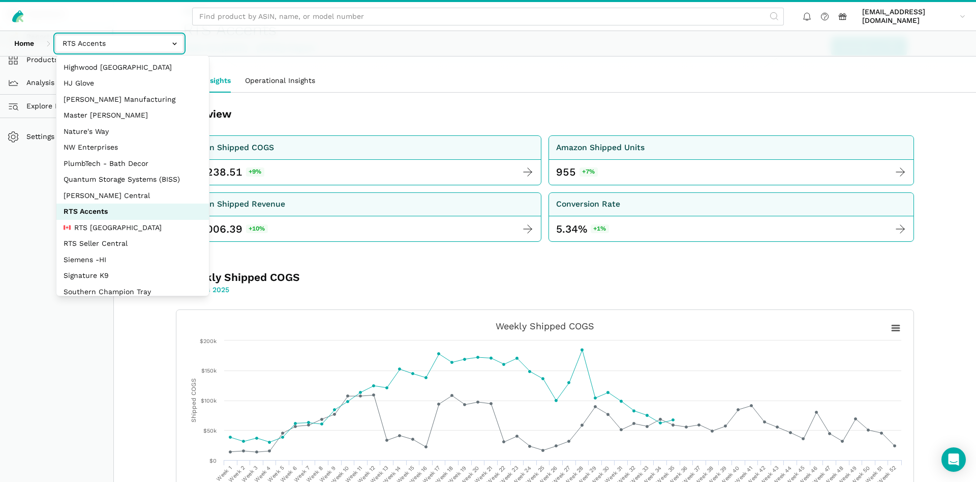
scroll to position [98, 0]
